Goal: Check status: Check status

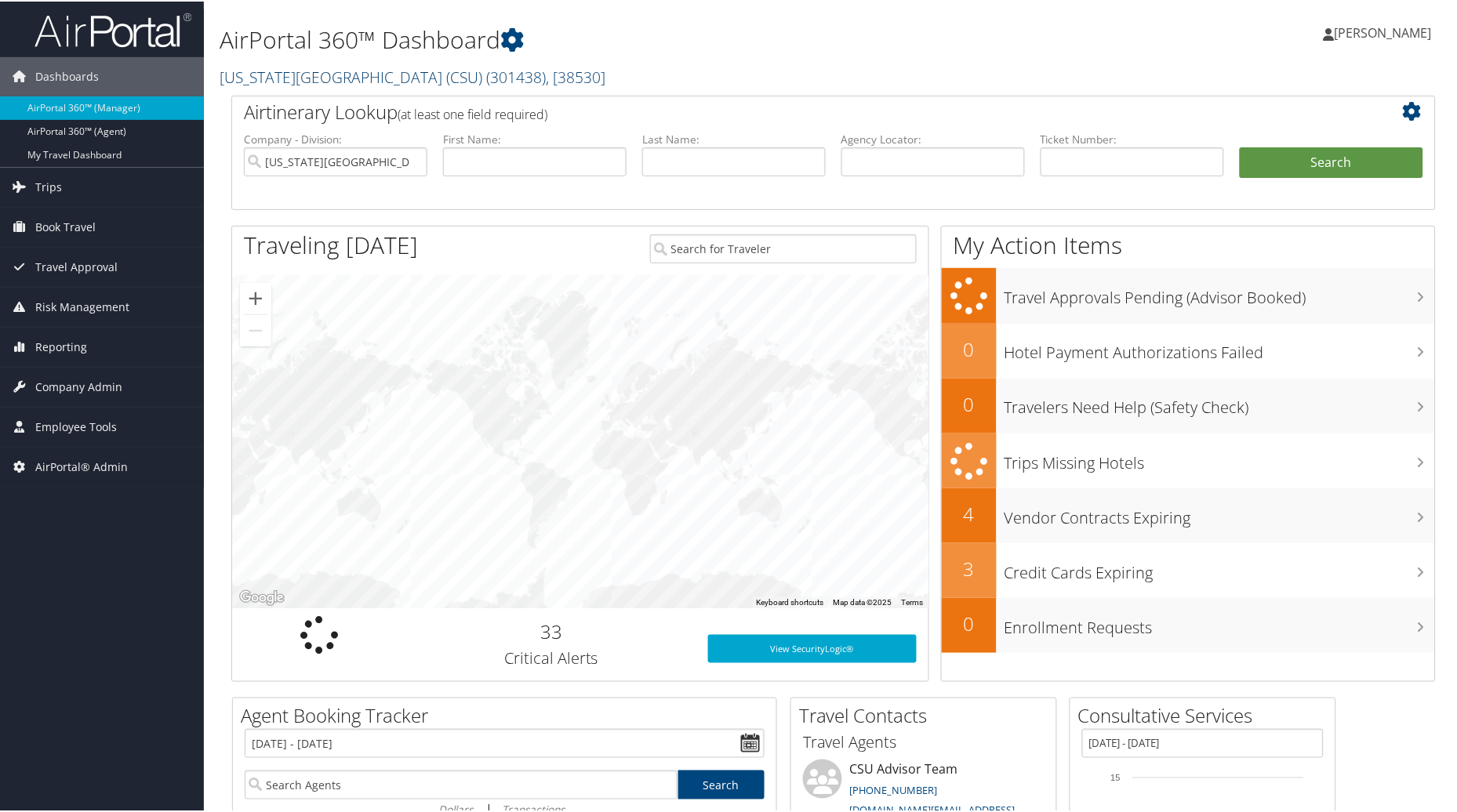
click at [486, 76] on span "( 301438 )" at bounding box center [516, 76] width 60 height 21
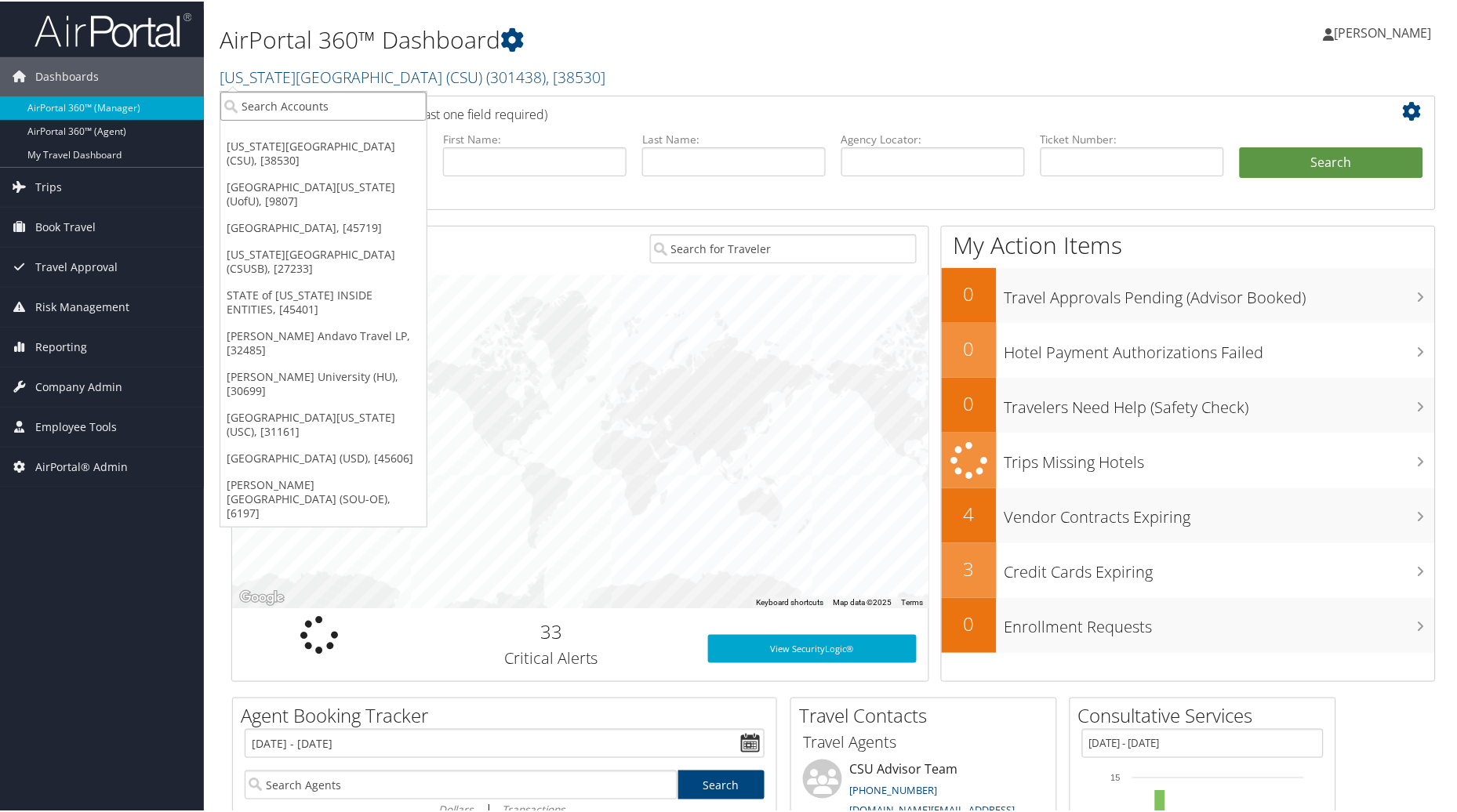
click at [355, 110] on input "search" at bounding box center [323, 104] width 206 height 29
click at [242, 444] on link "University of San Diego (USD), [45606]" at bounding box center [323, 457] width 206 height 27
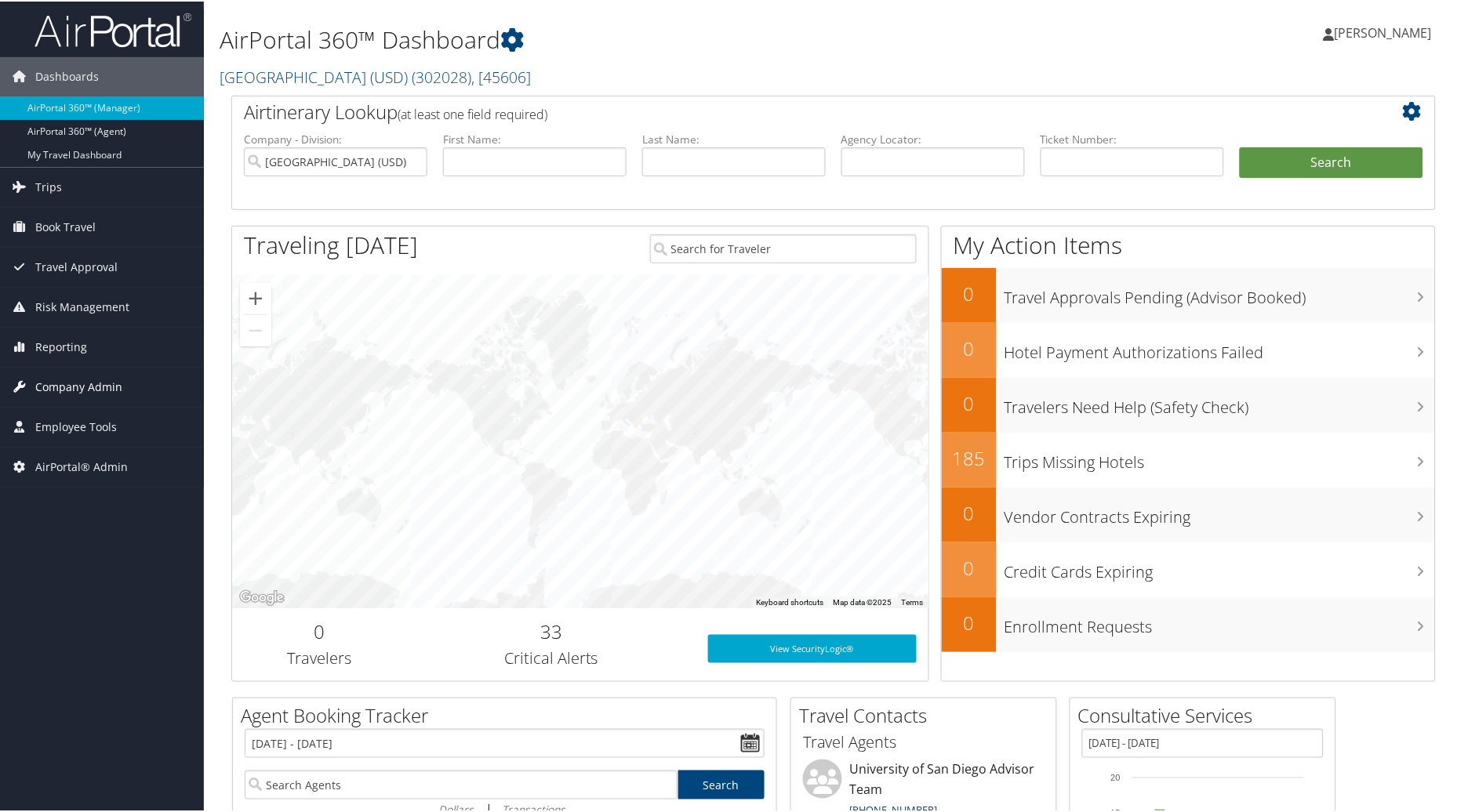
click at [107, 395] on span "Company Admin" at bounding box center [78, 385] width 87 height 39
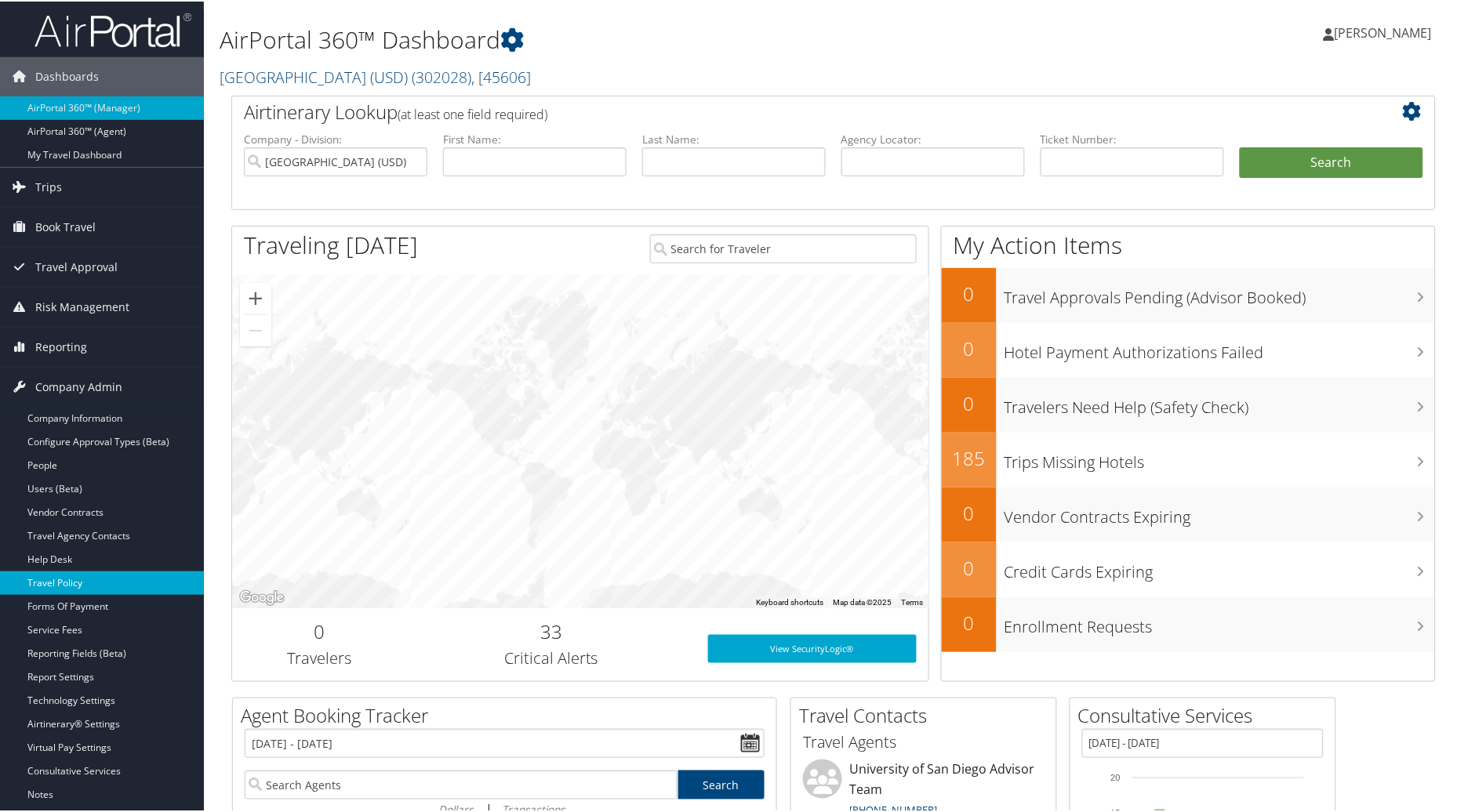
click at [97, 585] on link "Travel Policy" at bounding box center [102, 581] width 204 height 24
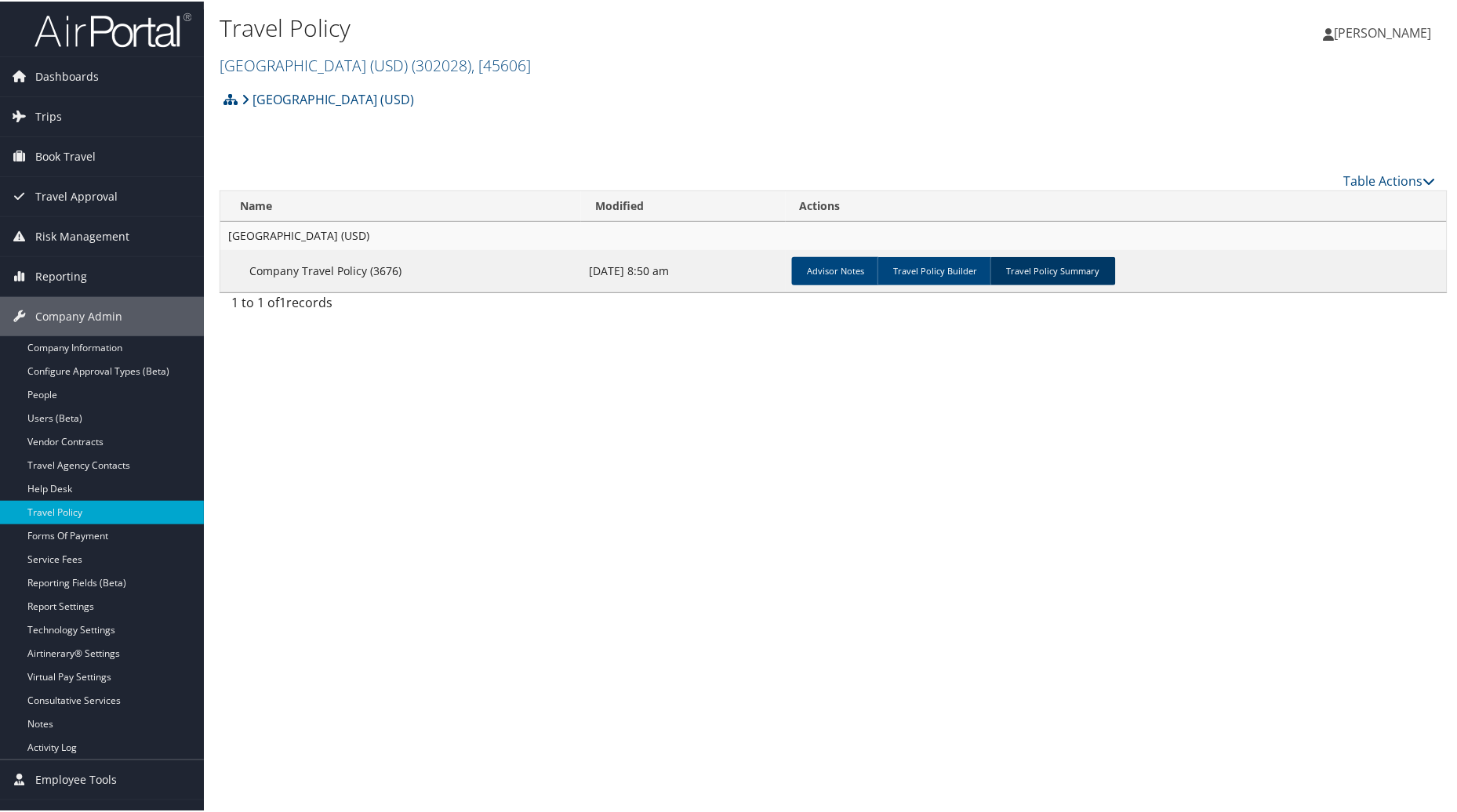
click at [1069, 266] on link "Travel Policy Summary" at bounding box center [1054, 269] width 126 height 28
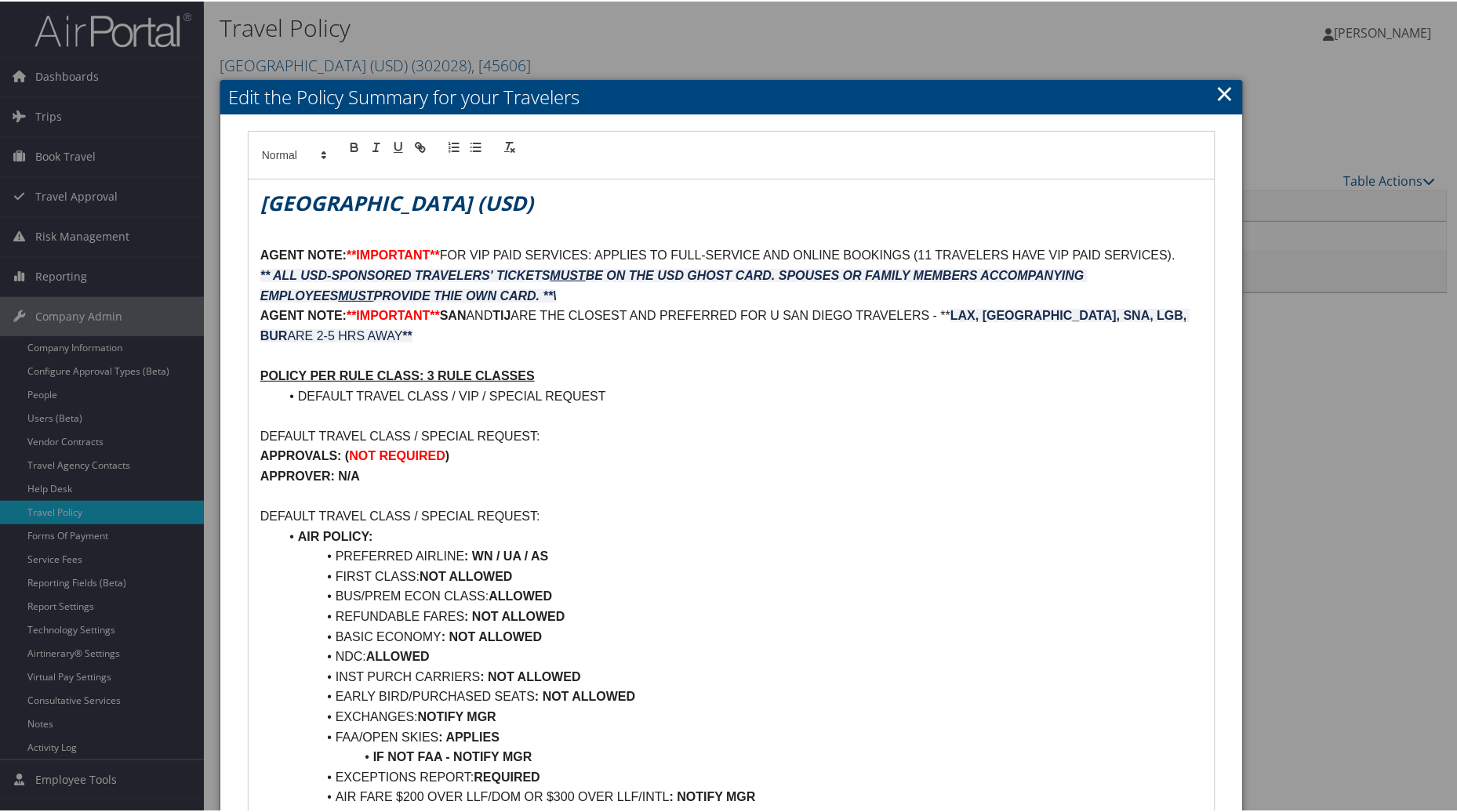
drag, startPoint x: 1223, startPoint y: 88, endPoint x: 1213, endPoint y: 91, distance: 10.4
click at [1221, 88] on link "×" at bounding box center [1225, 91] width 18 height 31
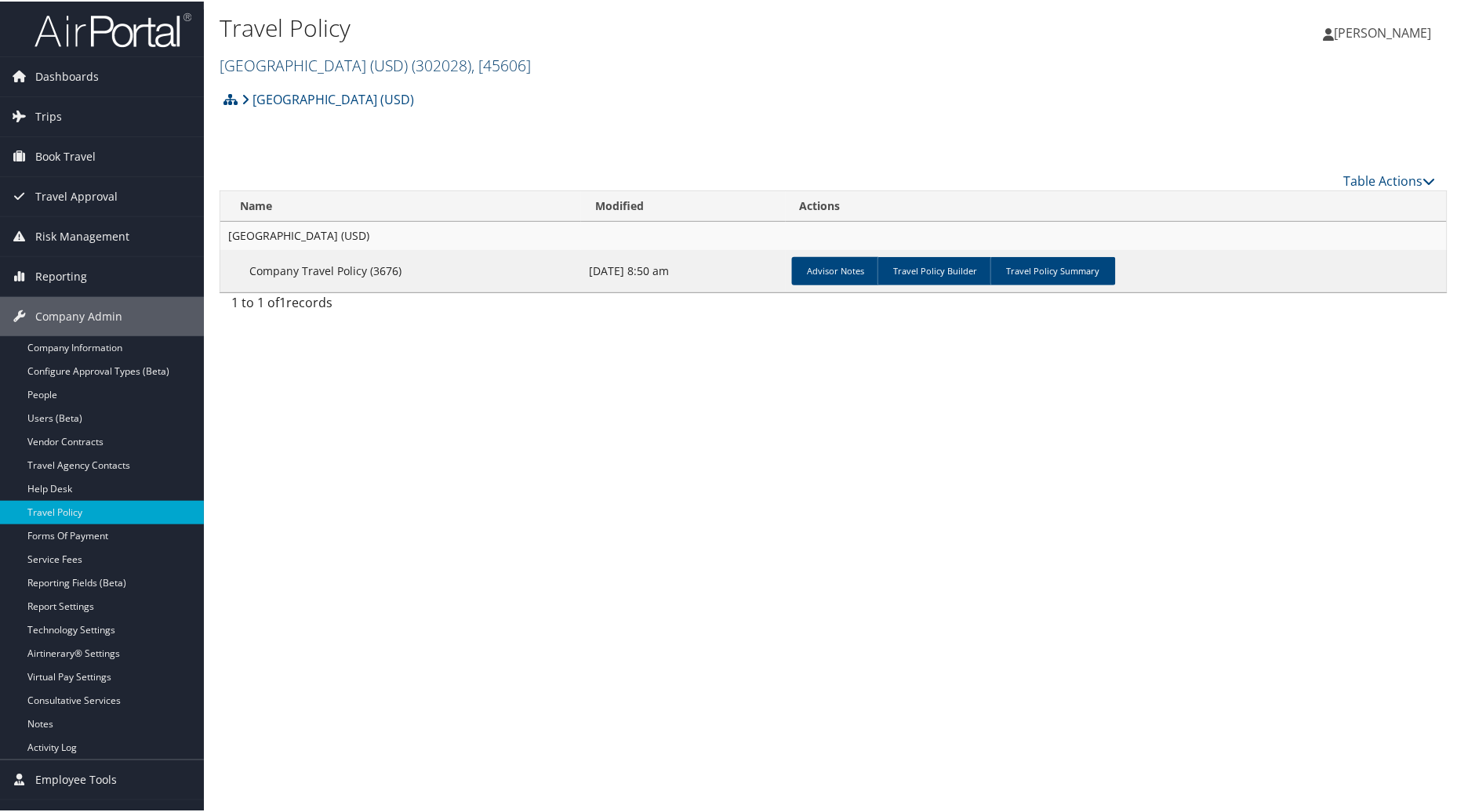
click at [523, 64] on span ", [ 45606 ]" at bounding box center [501, 64] width 60 height 21
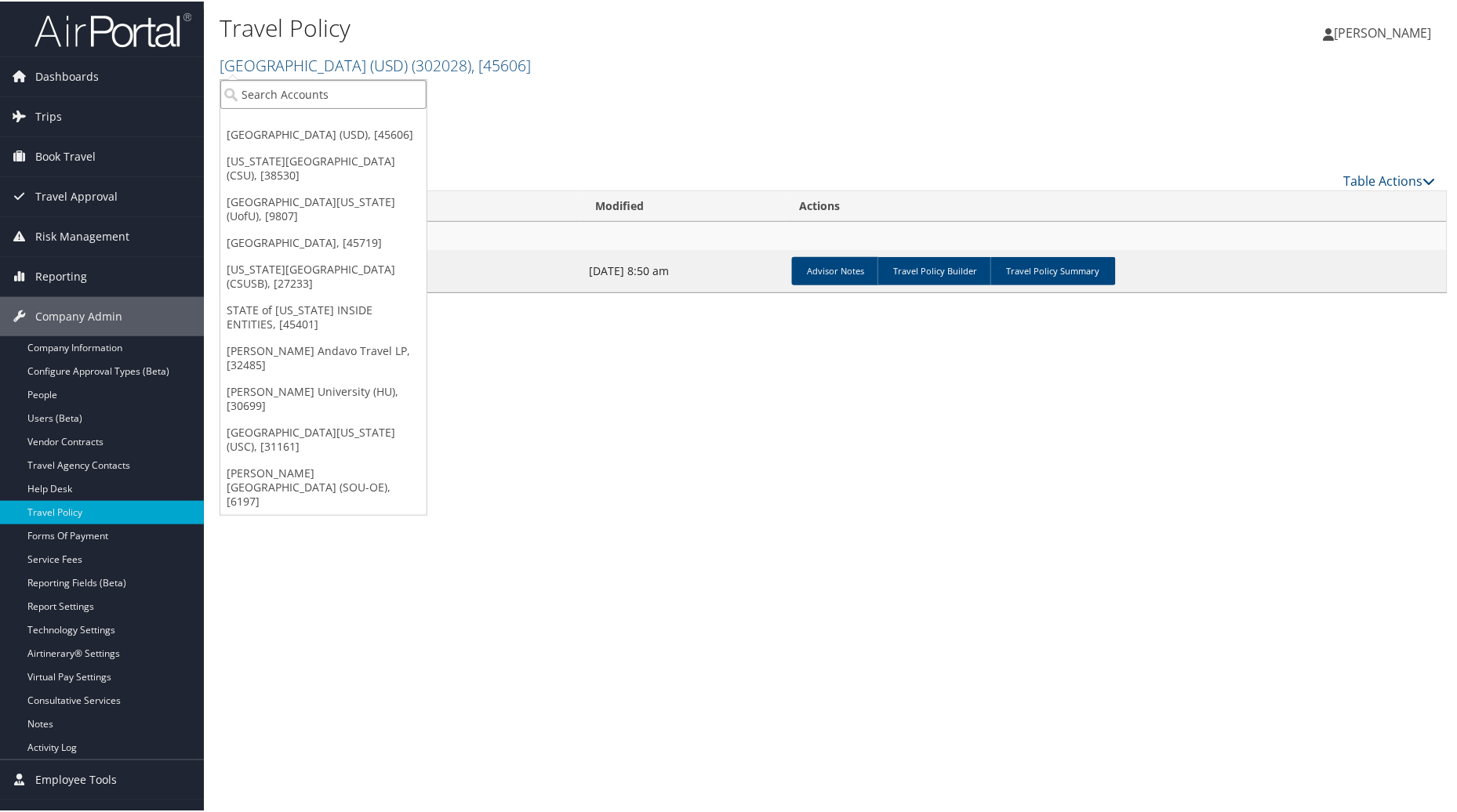
click at [368, 87] on input "search" at bounding box center [323, 93] width 206 height 29
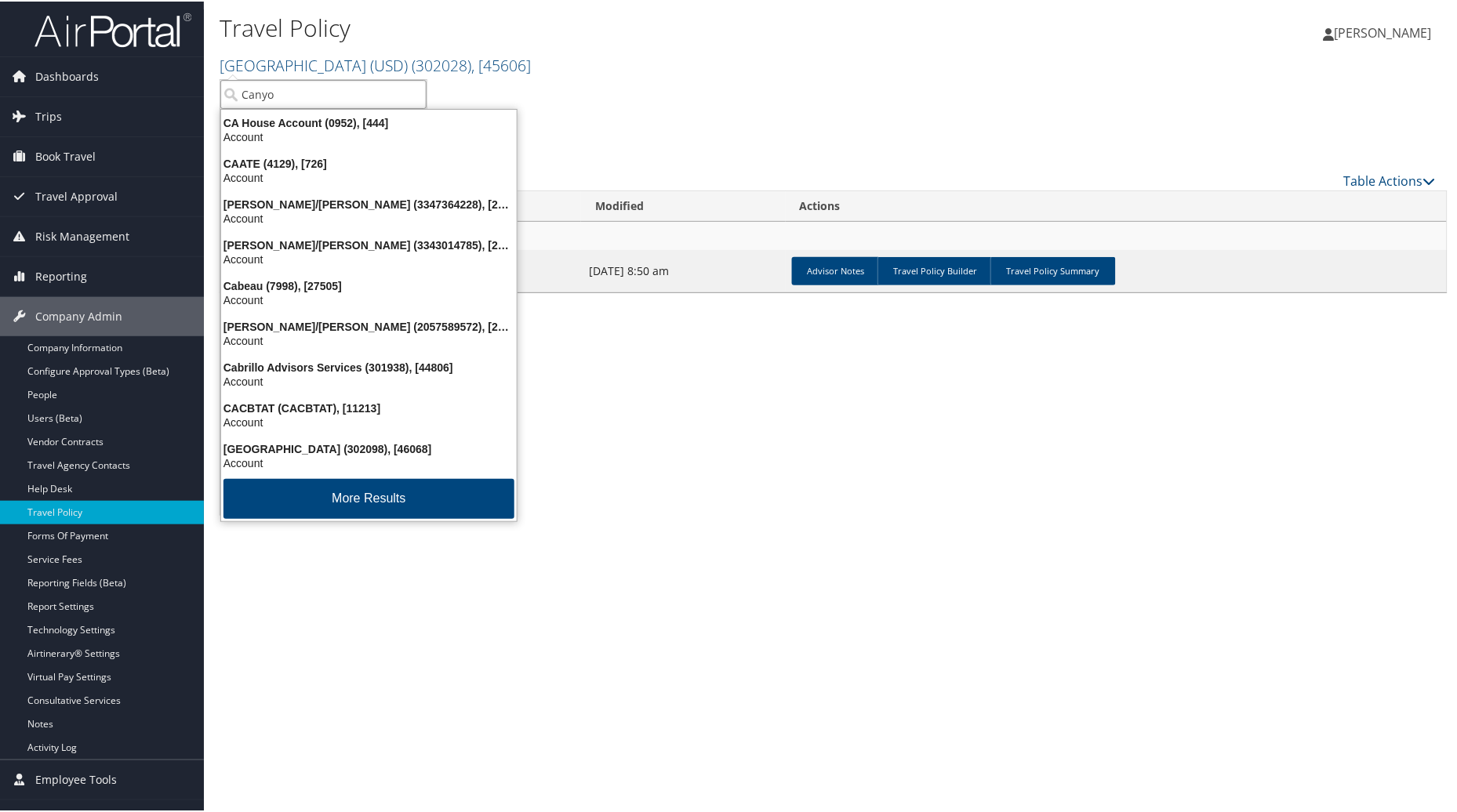
type input "Canyon"
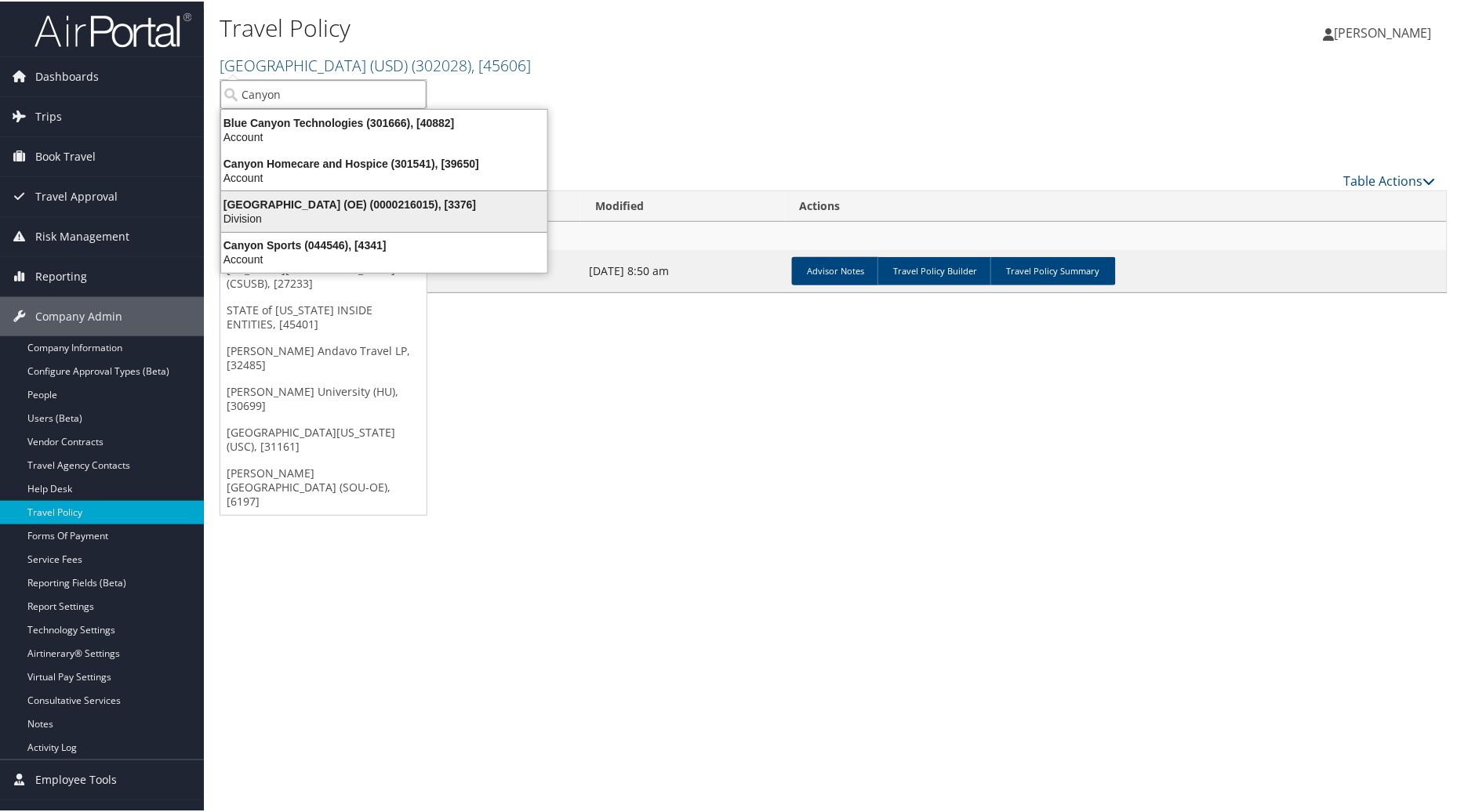
click at [348, 204] on div "Canyon School District (OE) (0000216015), [3376]" at bounding box center [384, 203] width 345 height 14
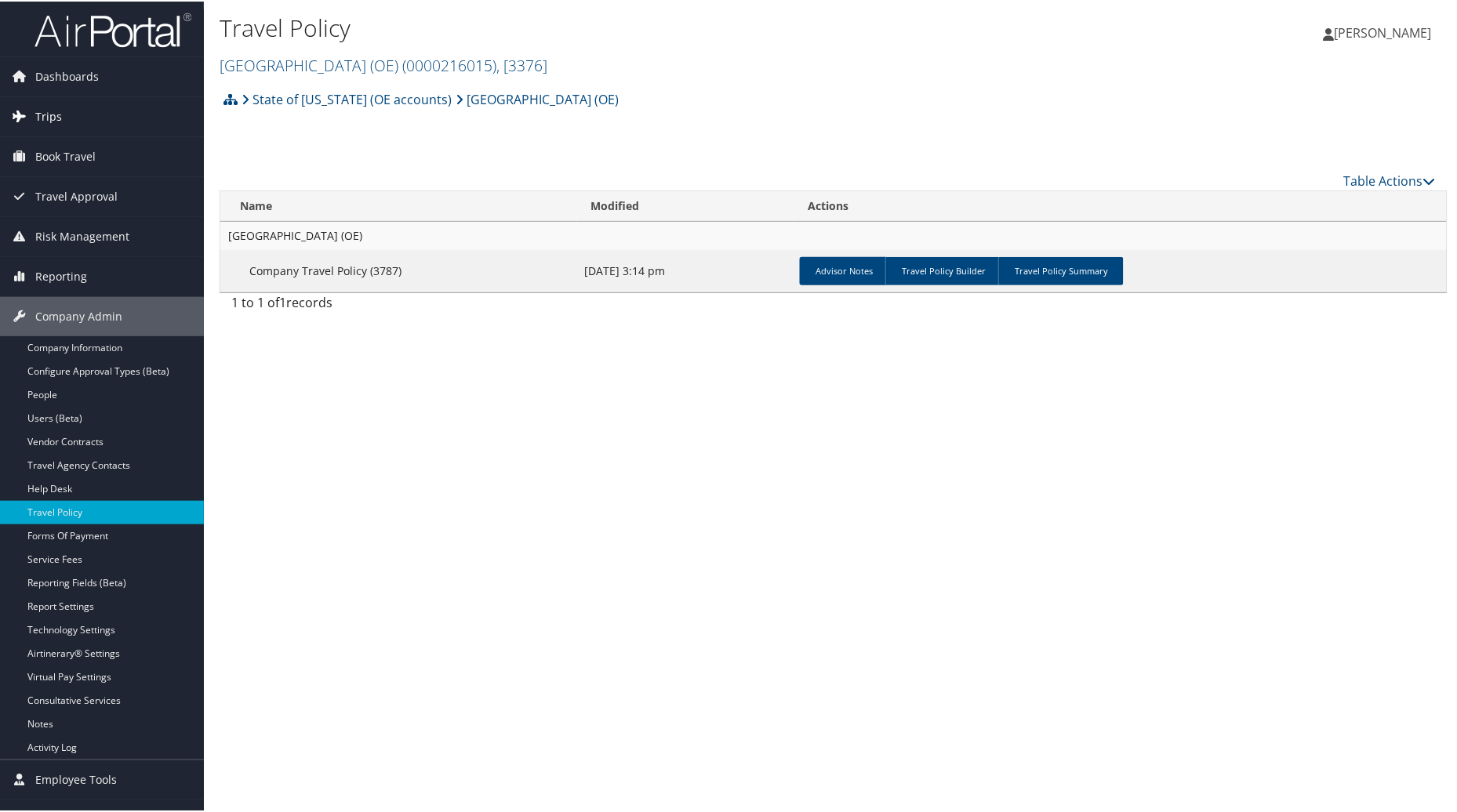
click at [39, 107] on span "Trips" at bounding box center [49, 115] width 27 height 39
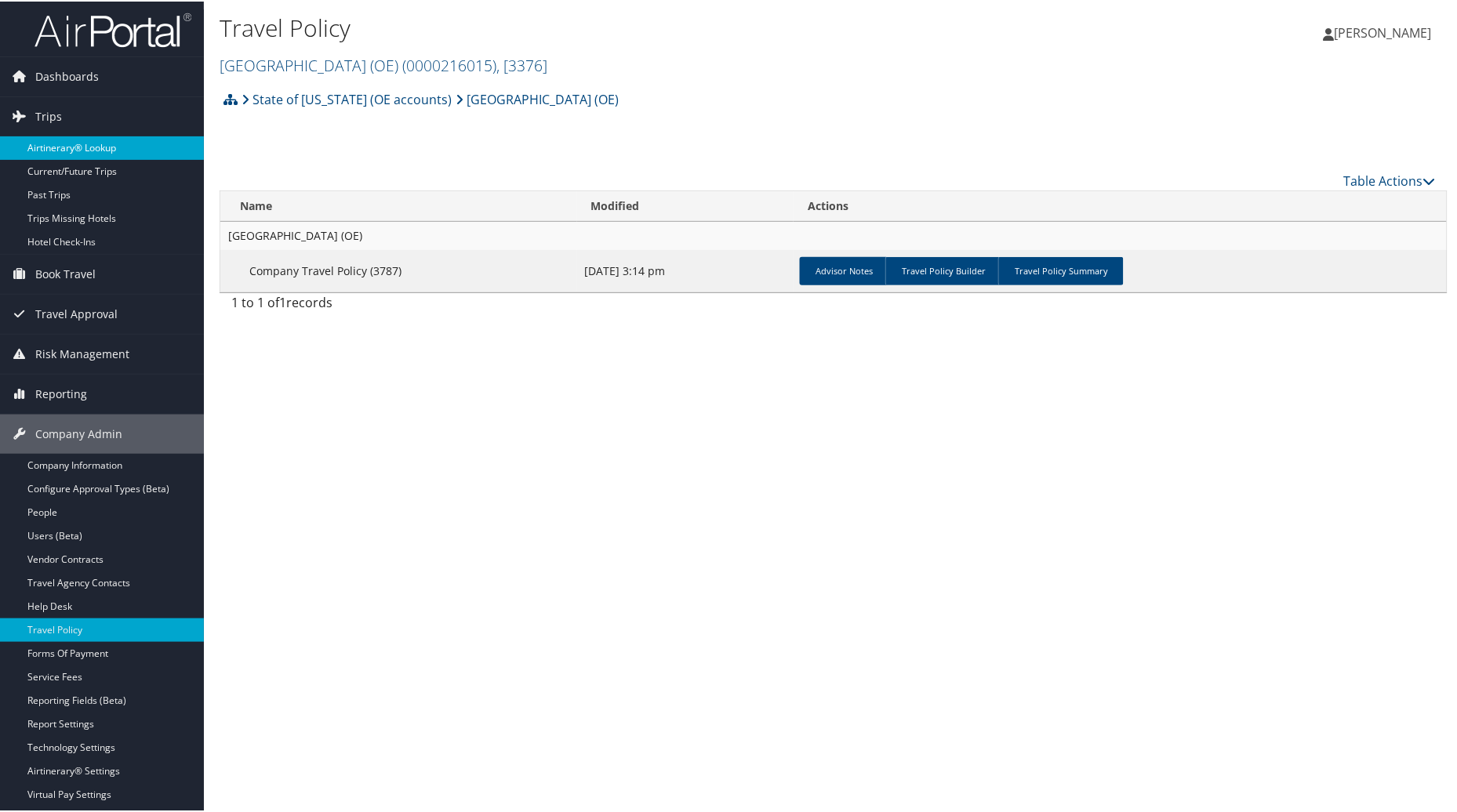
click at [51, 154] on link "Airtinerary® Lookup" at bounding box center [102, 147] width 204 height 24
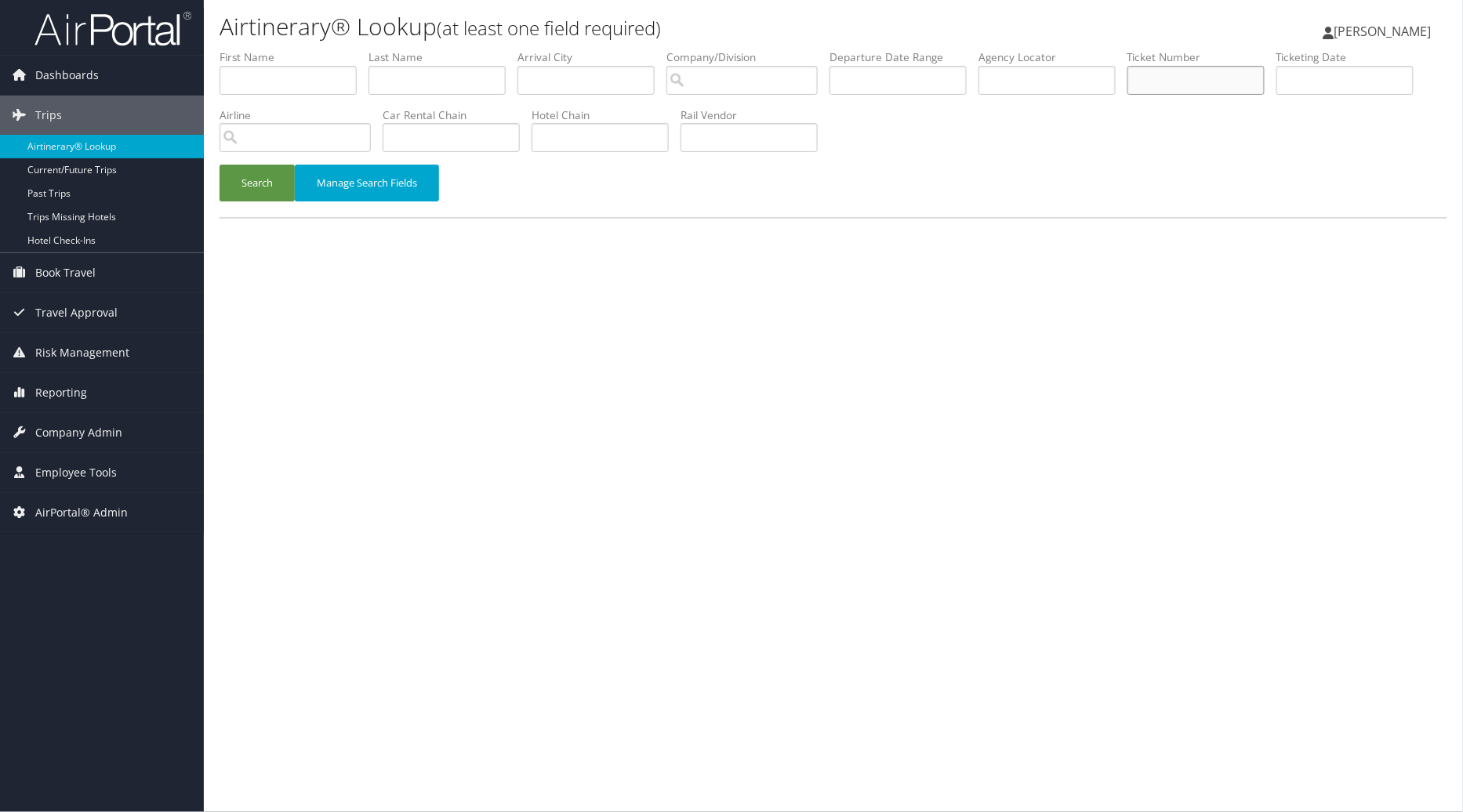
click at [1193, 80] on input "text" at bounding box center [1196, 80] width 137 height 29
click at [1226, 84] on input "text" at bounding box center [1196, 80] width 137 height 29
paste input "900897672908"
click at [1186, 76] on input "900897672908" at bounding box center [1196, 80] width 137 height 29
type input "8900897672908"
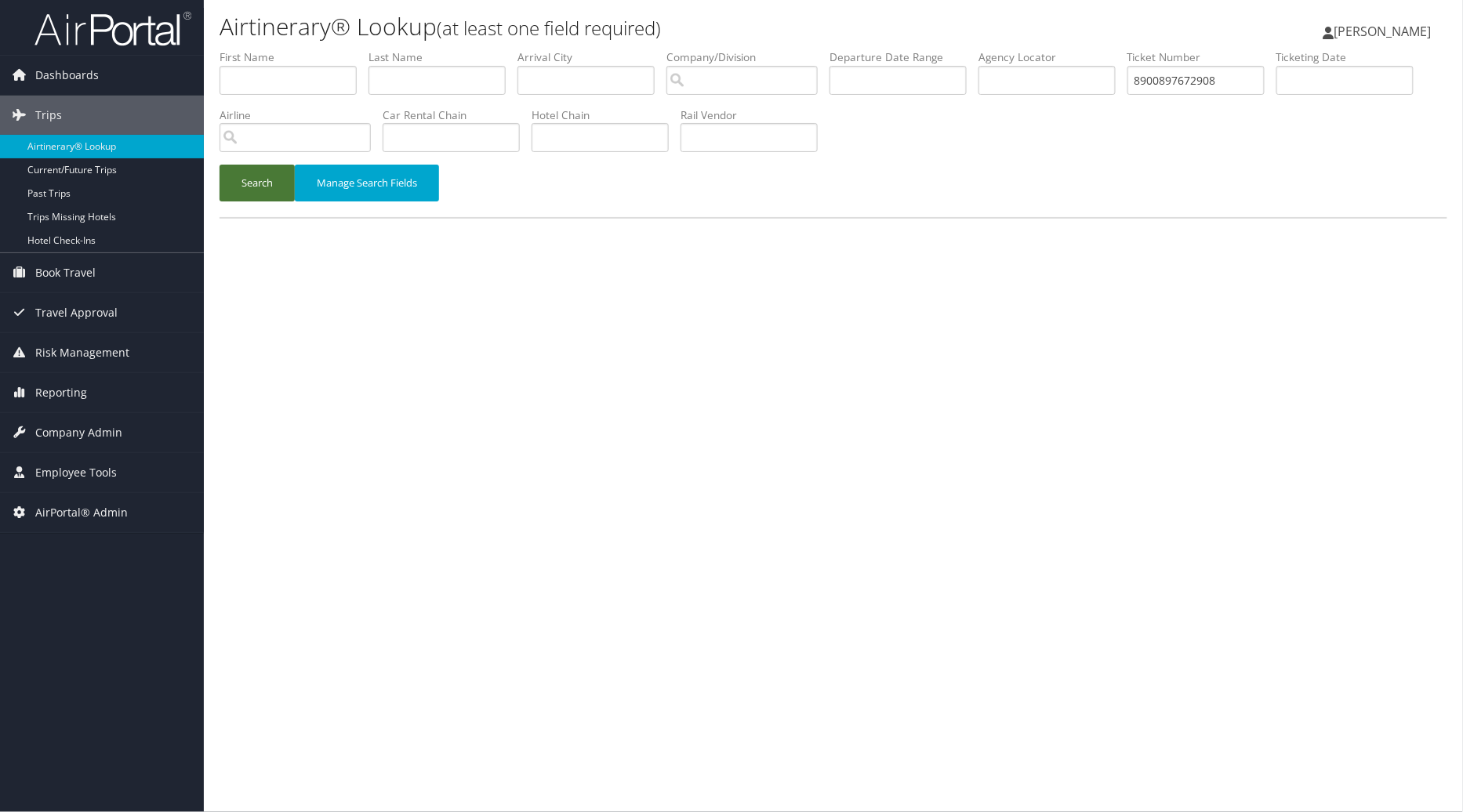
drag, startPoint x: 253, startPoint y: 184, endPoint x: 300, endPoint y: 202, distance: 50.3
click at [260, 187] on button "Search" at bounding box center [257, 183] width 76 height 37
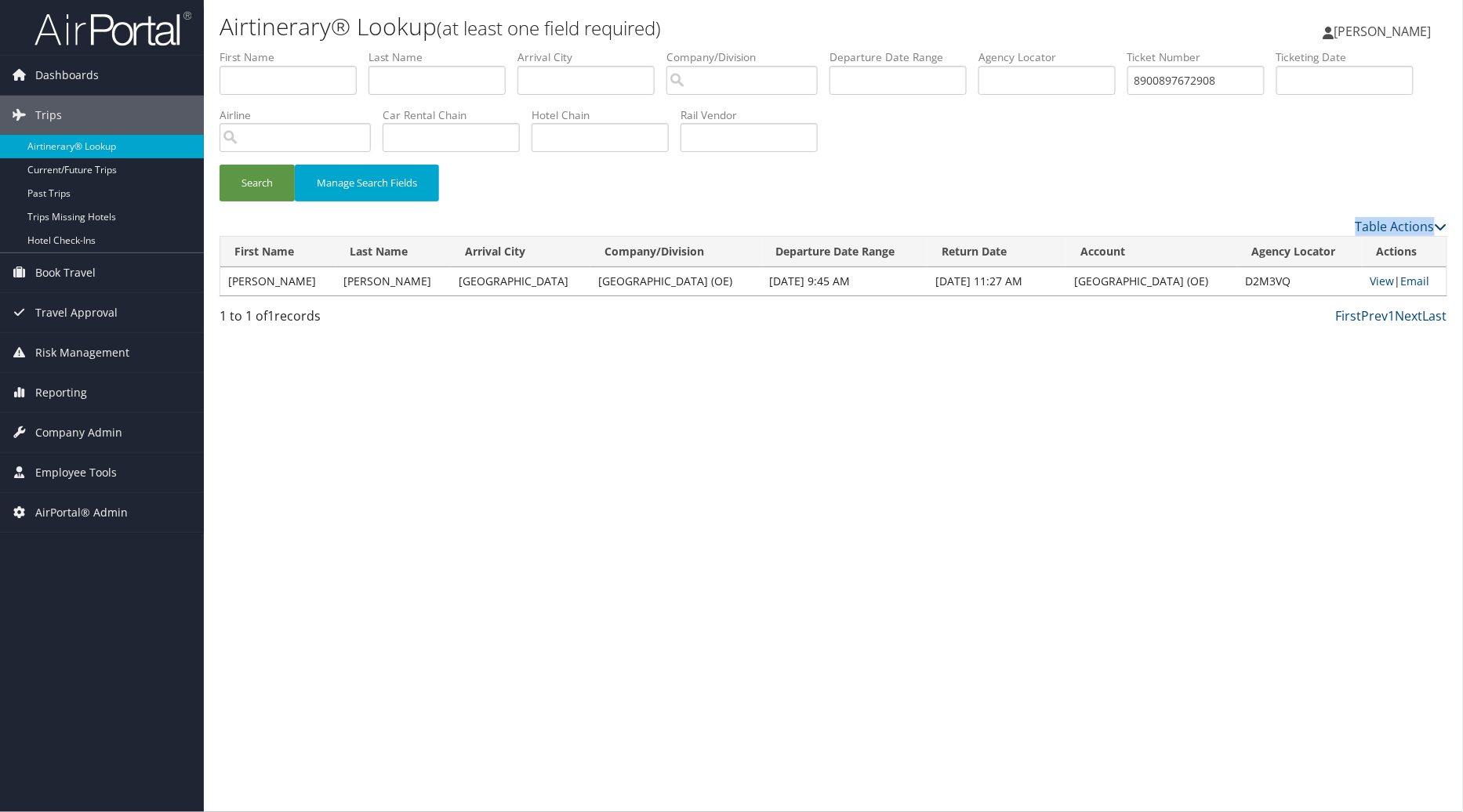
drag, startPoint x: 1462, startPoint y: 217, endPoint x: 1461, endPoint y: 81, distance: 136.0
click at [1461, 81] on div "Airtinerary® Lookup (at least one field required) [PERSON_NAME] [PERSON_NAME] M…" at bounding box center [833, 406] width 1259 height 812
drag, startPoint x: 1292, startPoint y: 81, endPoint x: 1132, endPoint y: 94, distance: 160.5
click at [1132, 49] on ul "First Name Last Name Departure City Arrival City Company/Division Airport/City …" at bounding box center [833, 49] width 1228 height 0
paste input "text"
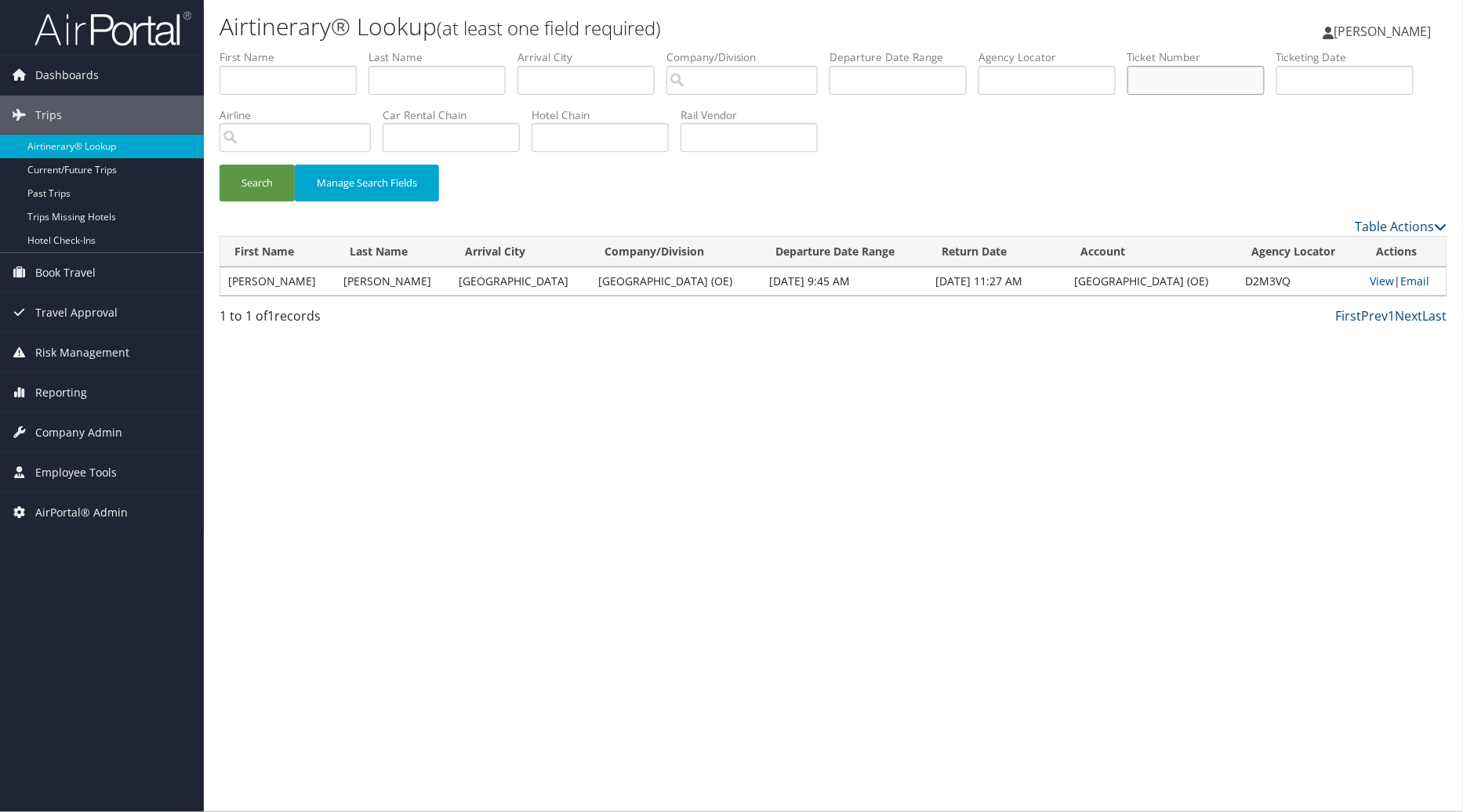
click at [1204, 77] on input "text" at bounding box center [1196, 80] width 137 height 29
paste input "8900897601287"
click at [253, 192] on button "Search" at bounding box center [257, 183] width 76 height 37
drag, startPoint x: 1280, startPoint y: 82, endPoint x: 1245, endPoint y: 81, distance: 35.0
click at [1245, 81] on input "8900897601287" at bounding box center [1196, 80] width 137 height 29
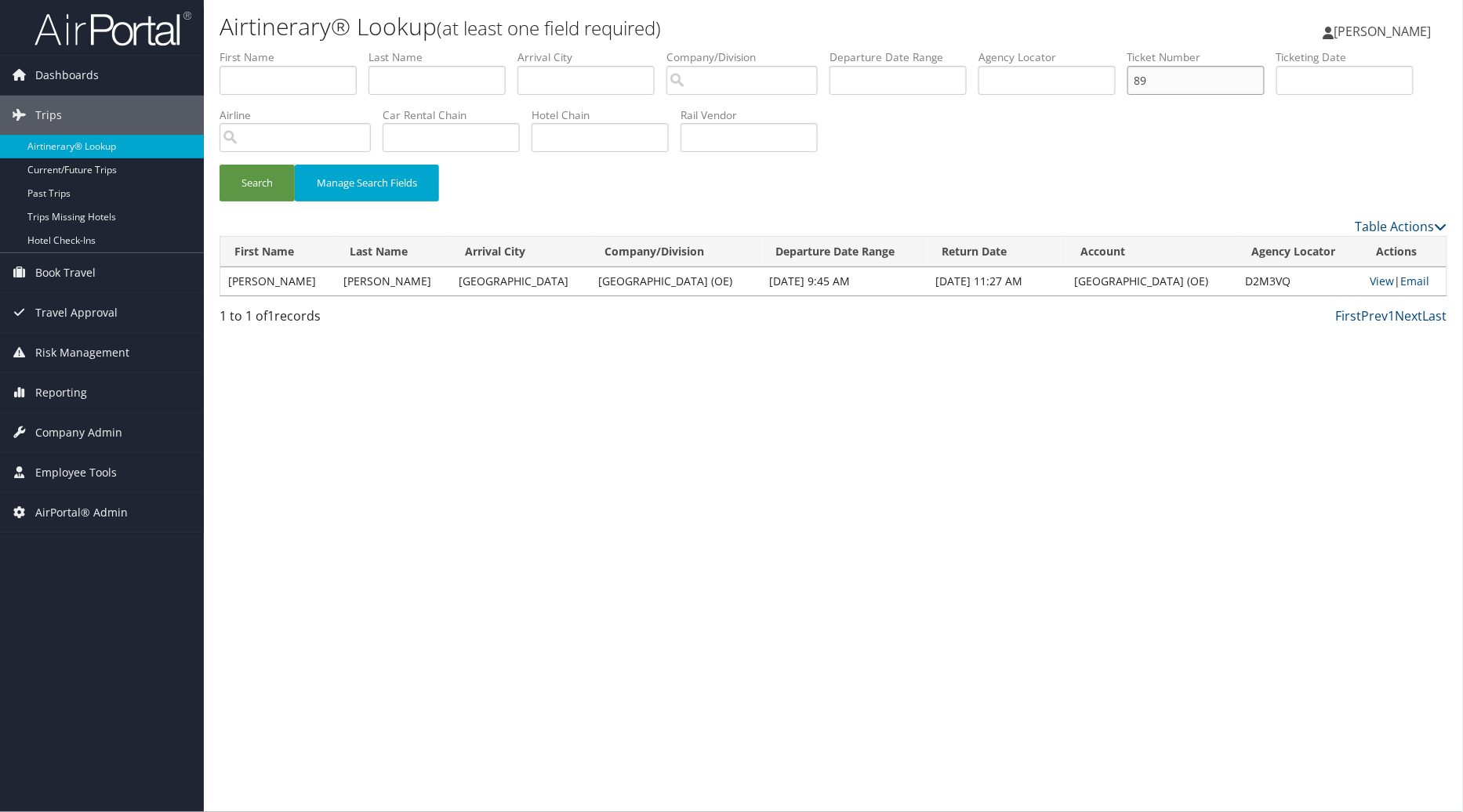
type input "8"
click at [1221, 84] on input "text" at bounding box center [1196, 80] width 137 height 29
paste input "8900897672908"
type input "8900897672908"
click at [267, 177] on button "Search" at bounding box center [257, 183] width 76 height 37
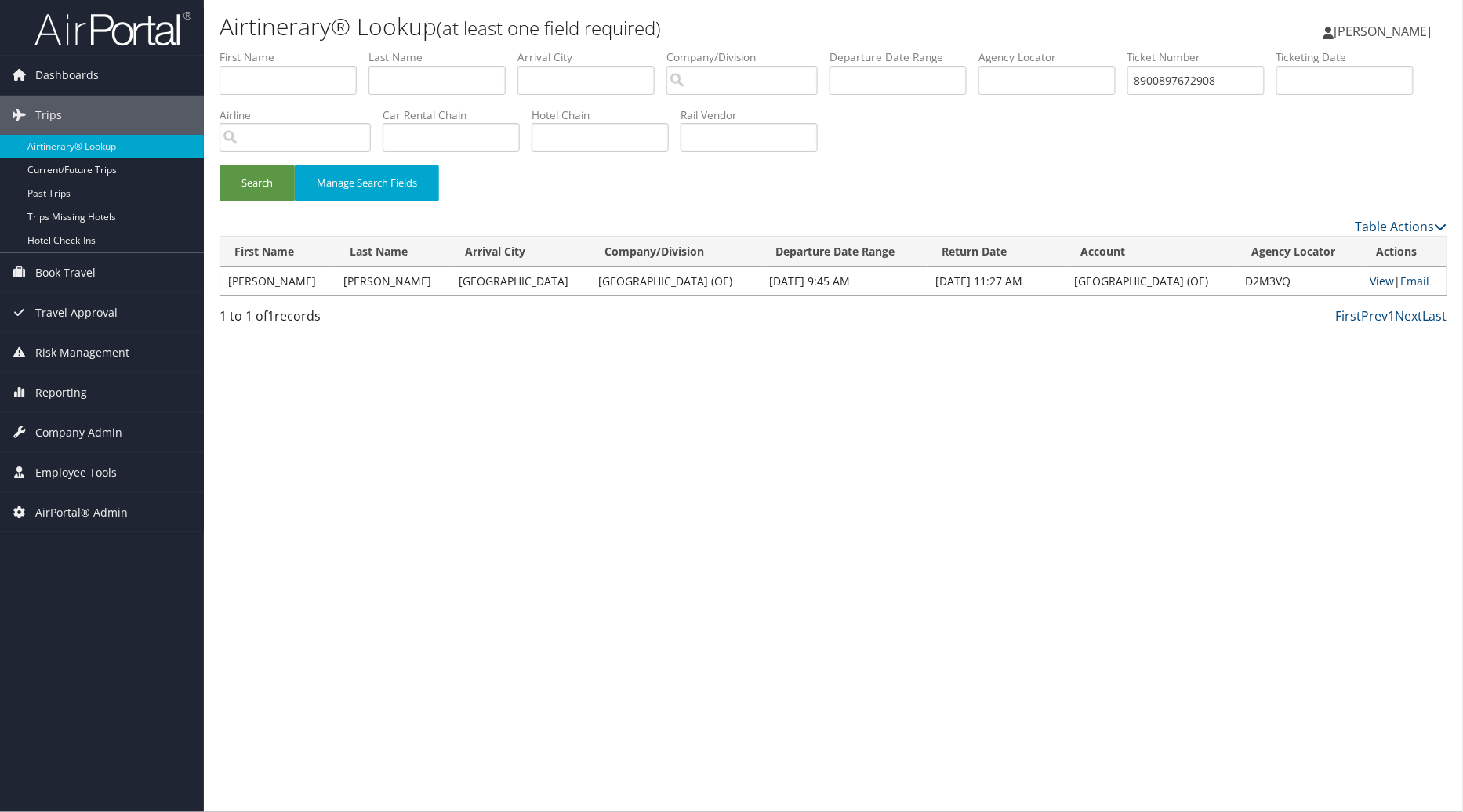
click at [1371, 276] on link "View" at bounding box center [1383, 281] width 25 height 15
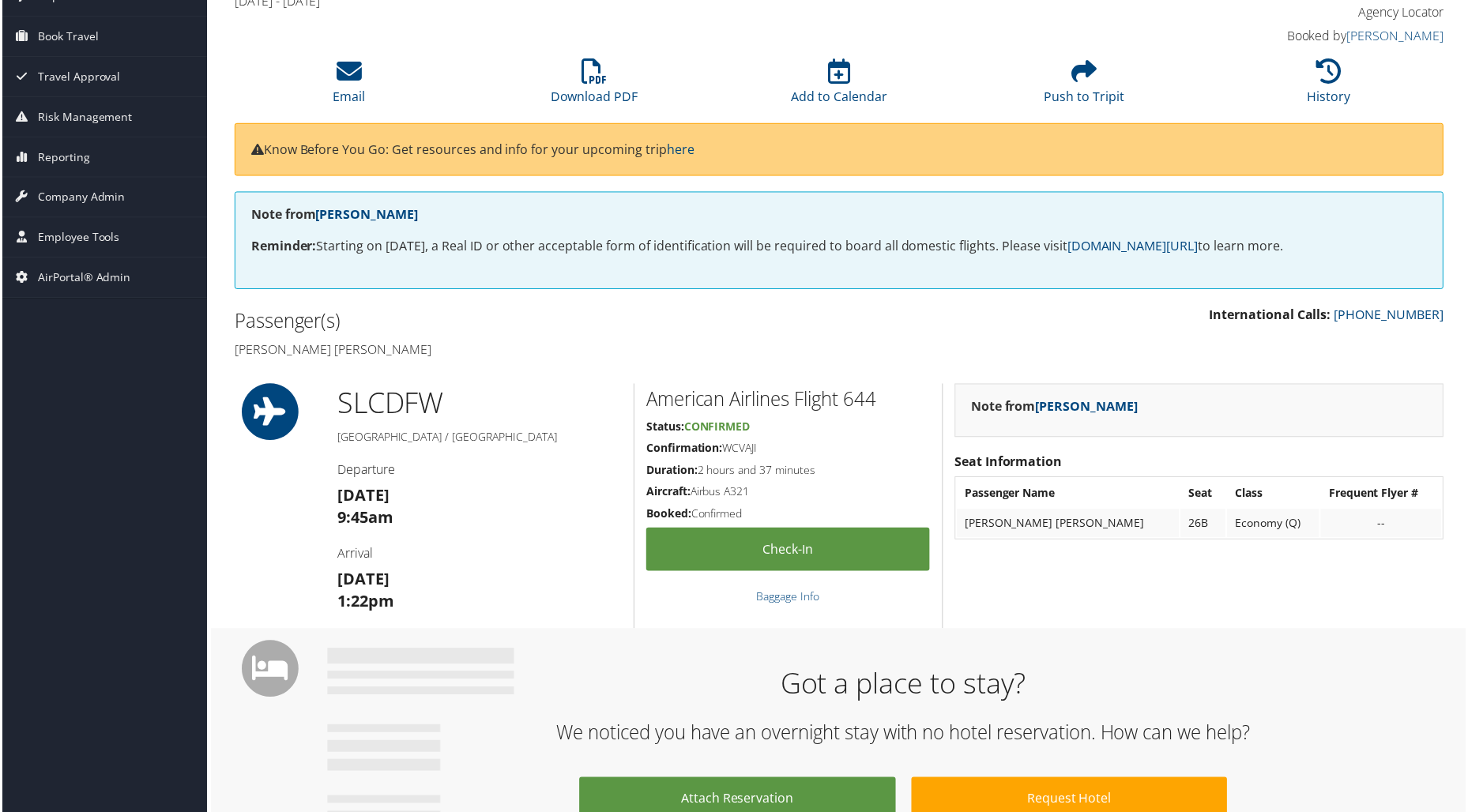
scroll to position [115, 0]
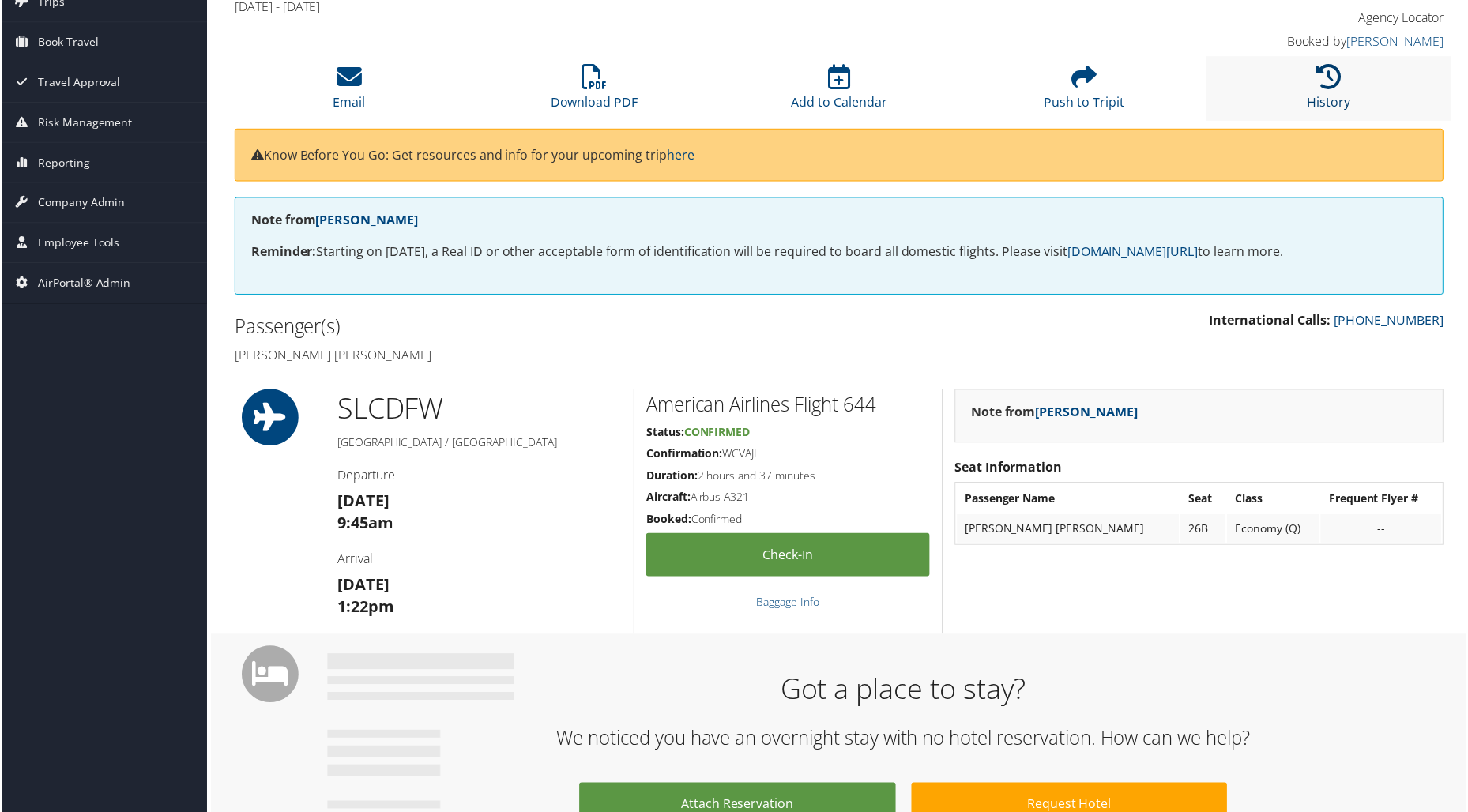
click at [1333, 80] on icon at bounding box center [1332, 77] width 26 height 26
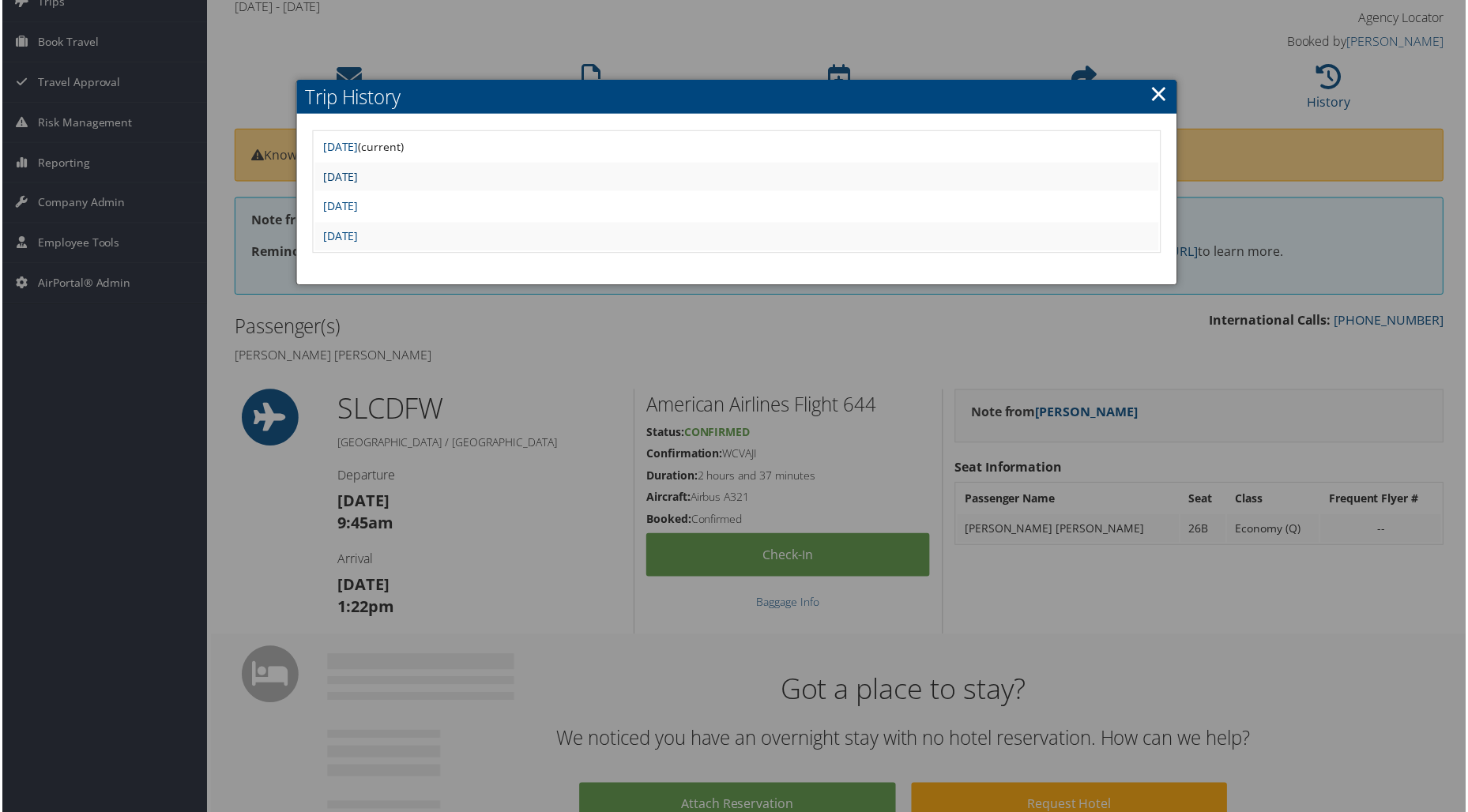
click at [357, 176] on link "[DATE]" at bounding box center [339, 176] width 35 height 15
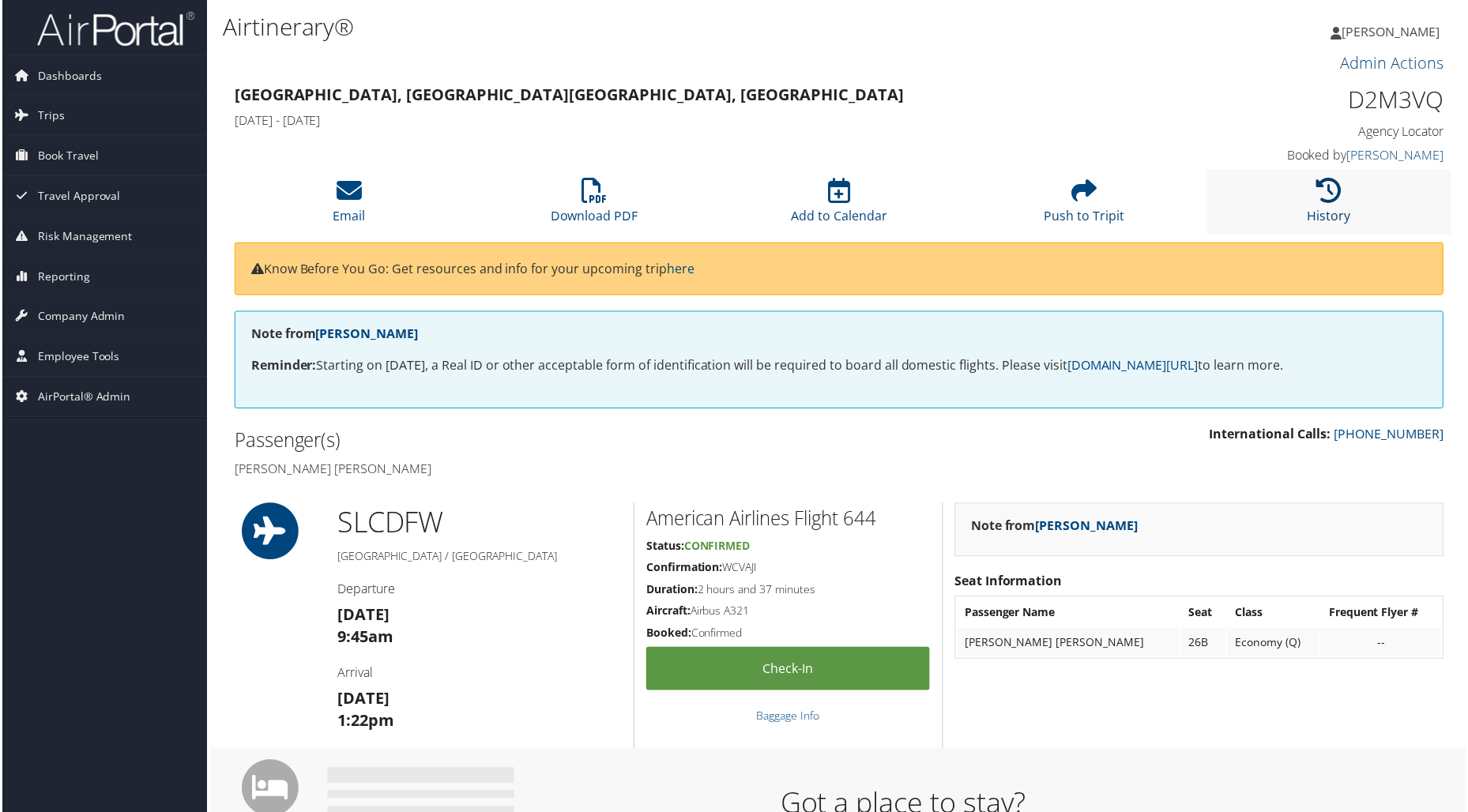
click at [1323, 197] on icon at bounding box center [1332, 192] width 26 height 26
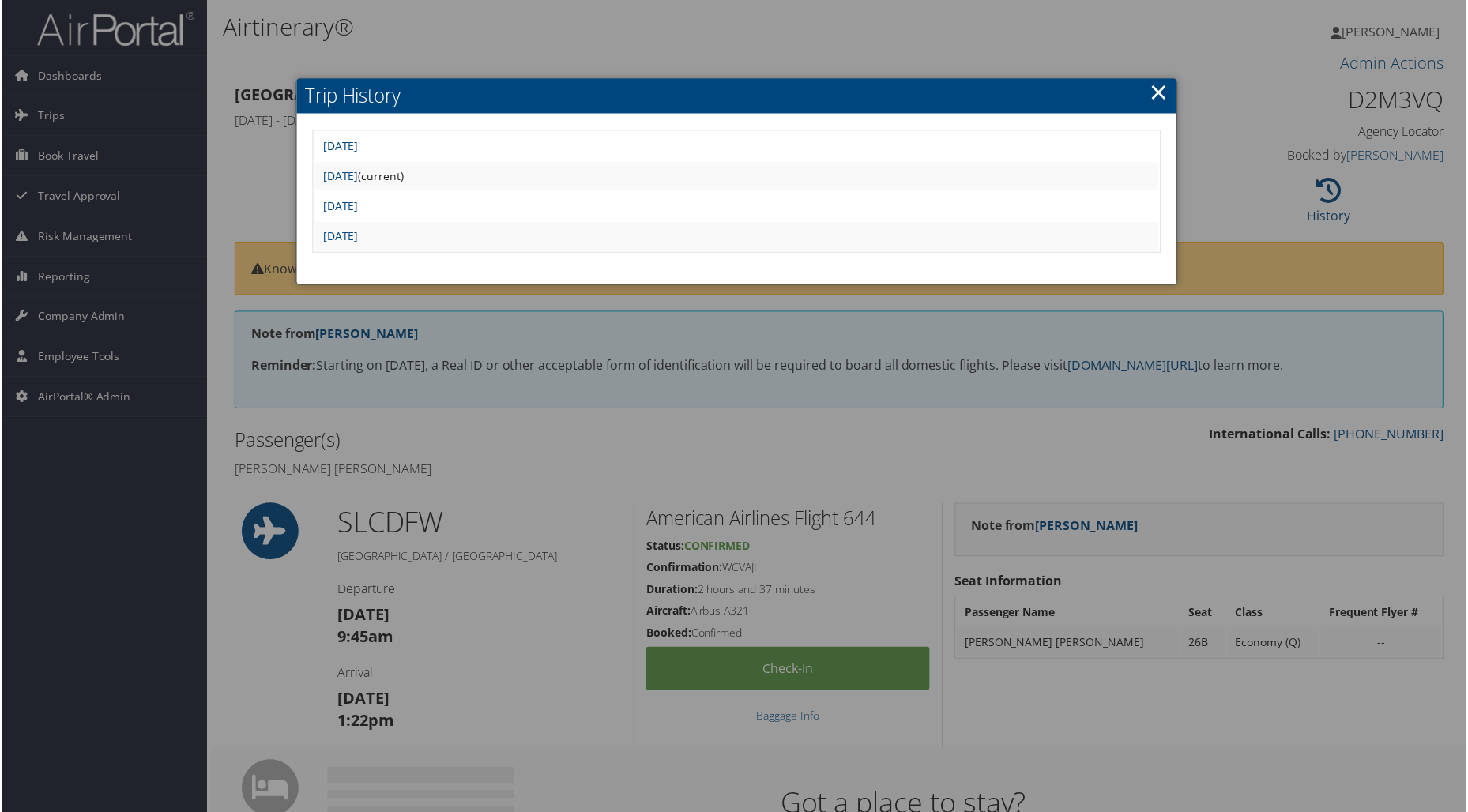
click at [350, 214] on td "Thu Aug 21 14:54:09 MDT 2025" at bounding box center [737, 206] width 847 height 28
click at [357, 208] on link "Thu Aug 21 14:54:09 MDT 2025" at bounding box center [339, 206] width 35 height 15
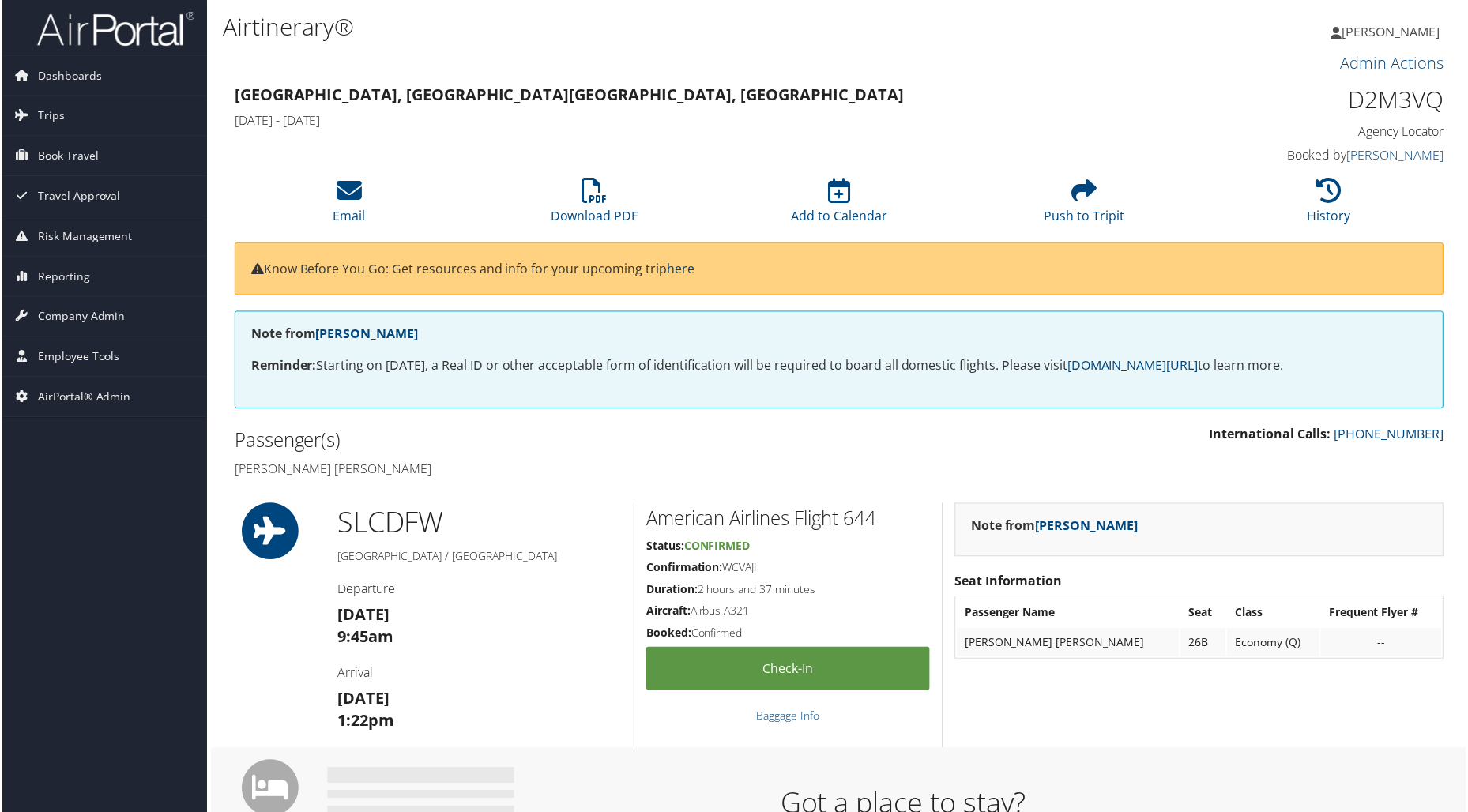
drag, startPoint x: 1466, startPoint y: 75, endPoint x: 1023, endPoint y: 67, distance: 443.1
